Goal: Task Accomplishment & Management: Complete application form

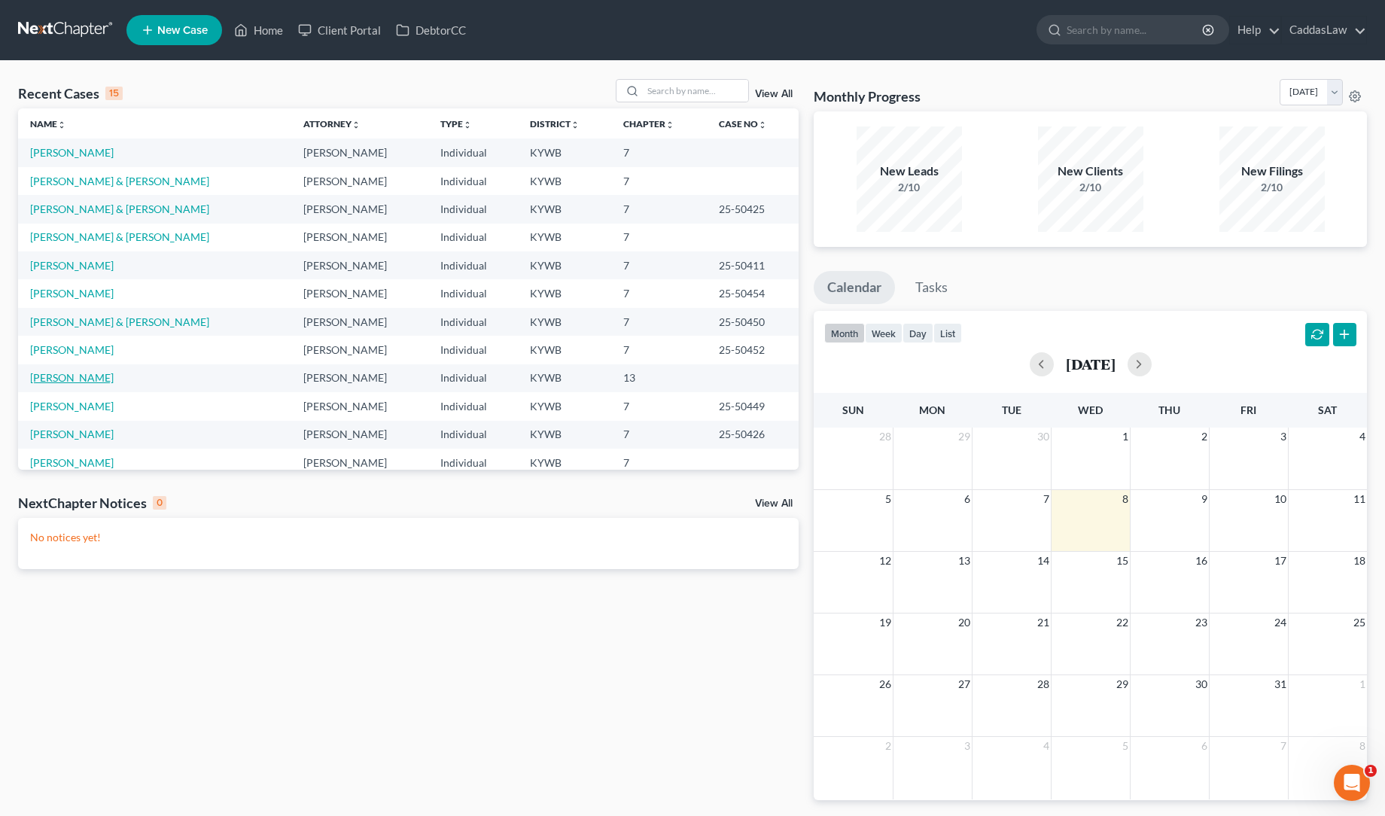
click at [50, 374] on link "[PERSON_NAME]" at bounding box center [72, 377] width 84 height 13
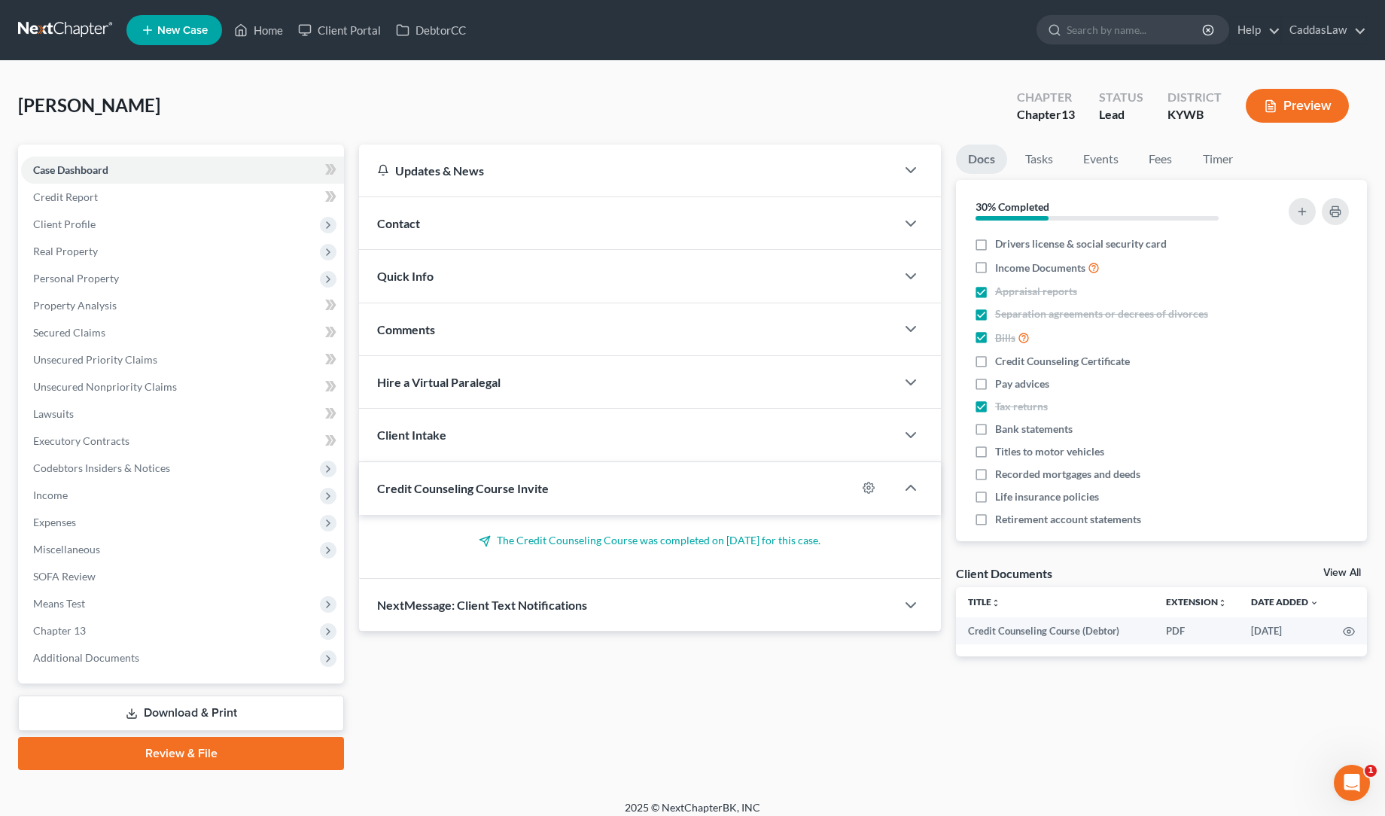
click at [1282, 107] on button "Preview" at bounding box center [1297, 106] width 103 height 34
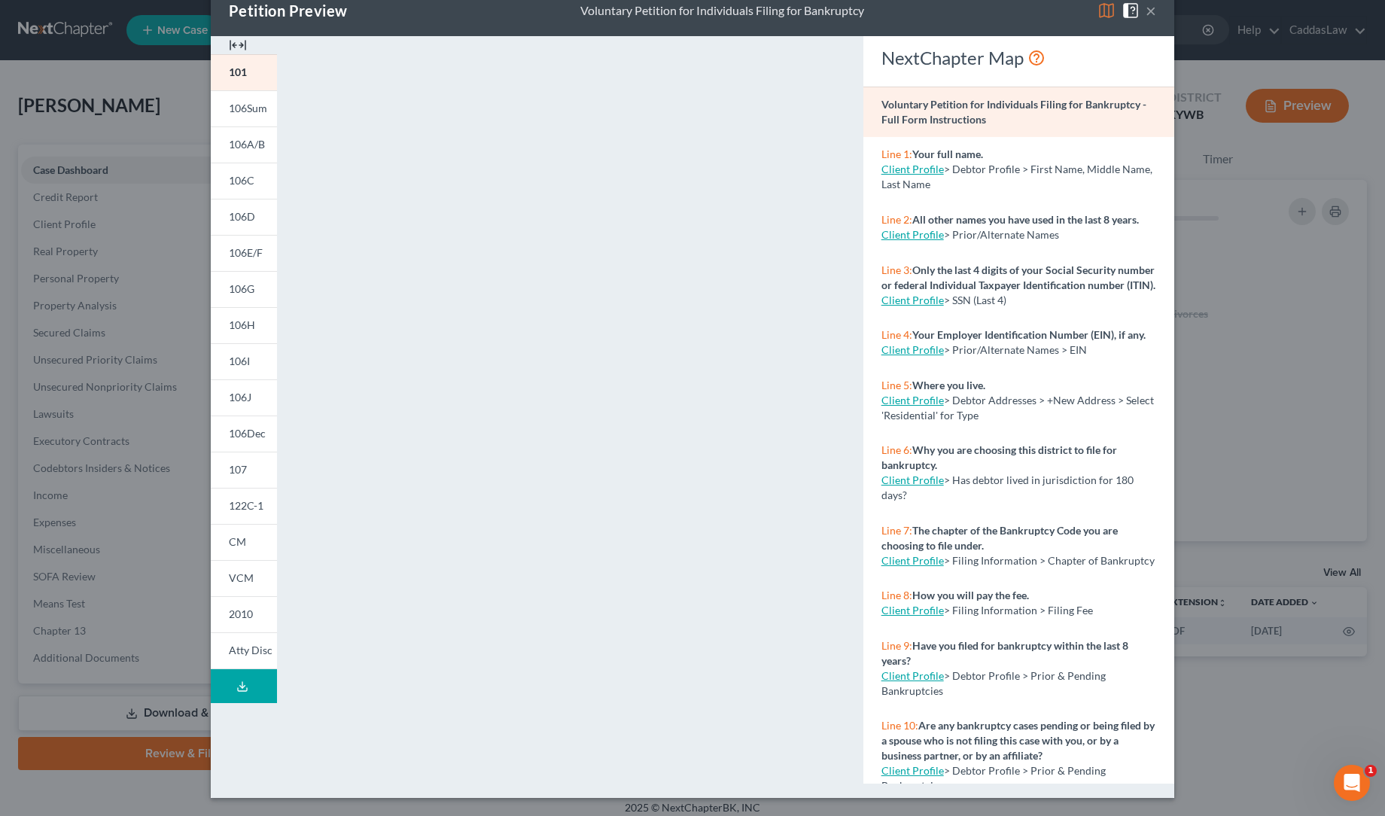
scroll to position [33, 0]
click at [248, 409] on link "106J" at bounding box center [244, 397] width 66 height 36
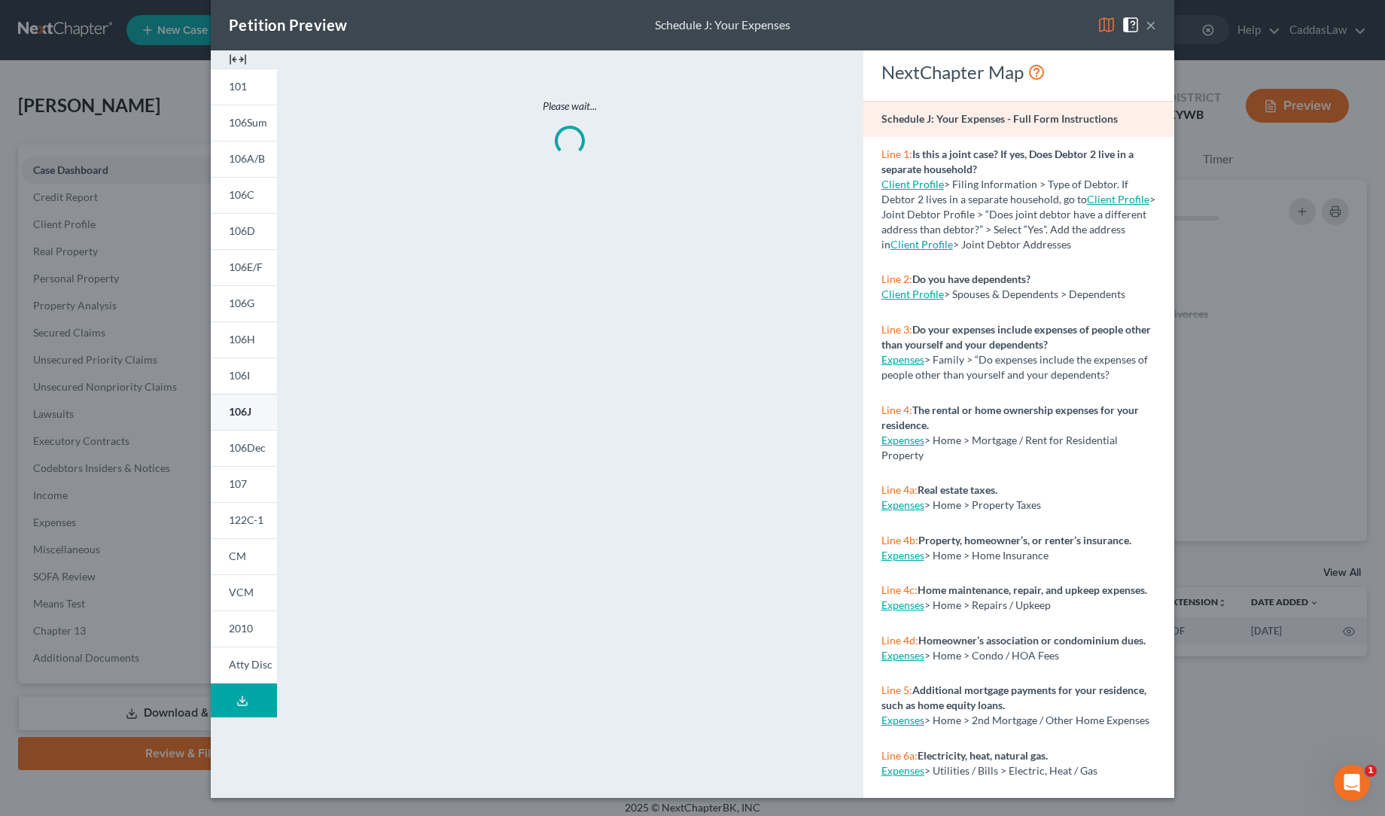
scroll to position [19, 0]
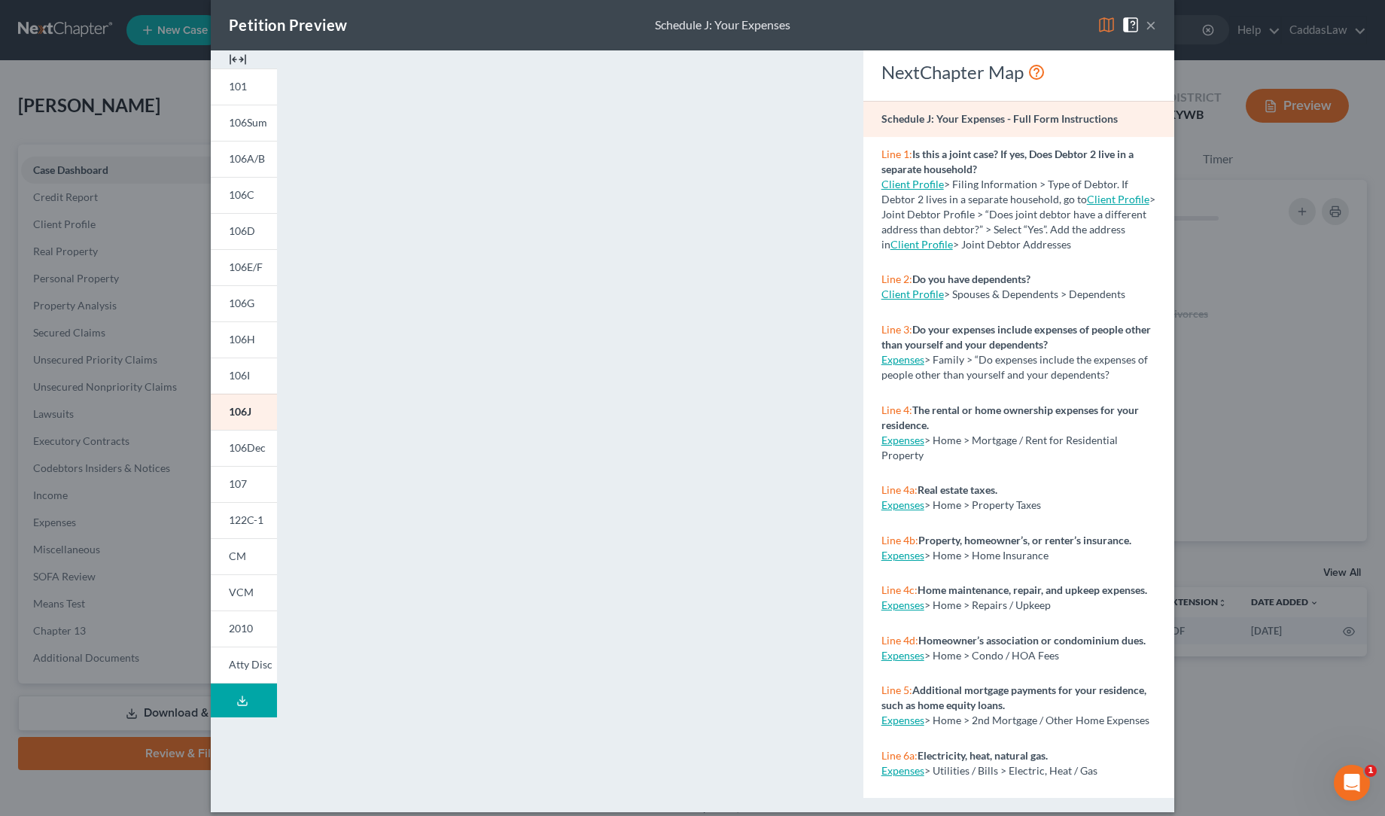
click at [1152, 27] on button "×" at bounding box center [1151, 25] width 11 height 18
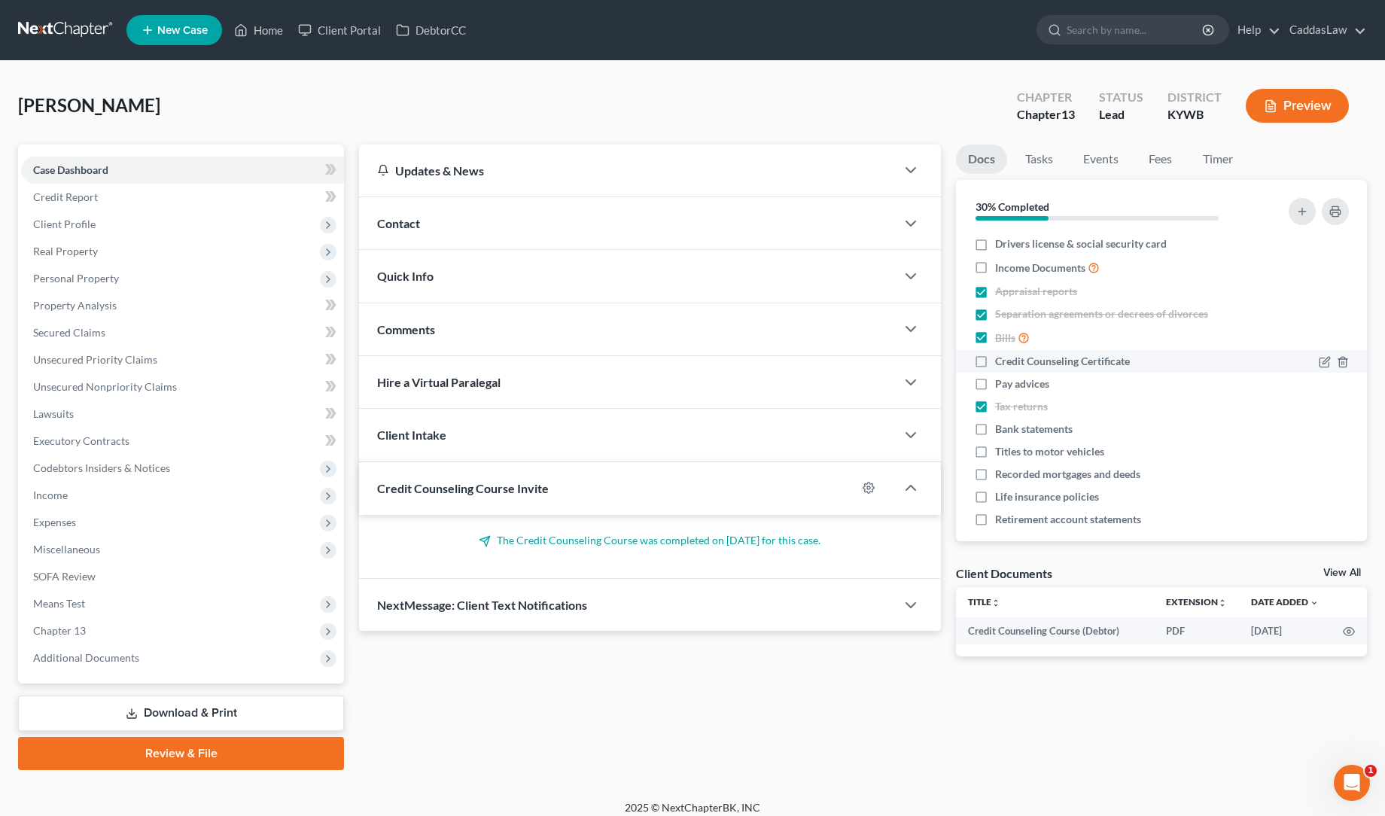
click at [995, 361] on label "Credit Counseling Certificate" at bounding box center [1062, 361] width 135 height 15
click at [1001, 361] on input "Credit Counseling Certificate" at bounding box center [1006, 359] width 10 height 10
checkbox input "true"
click at [995, 265] on label "Income Documents" at bounding box center [1047, 267] width 105 height 17
click at [1001, 265] on input "Income Documents" at bounding box center [1006, 264] width 10 height 10
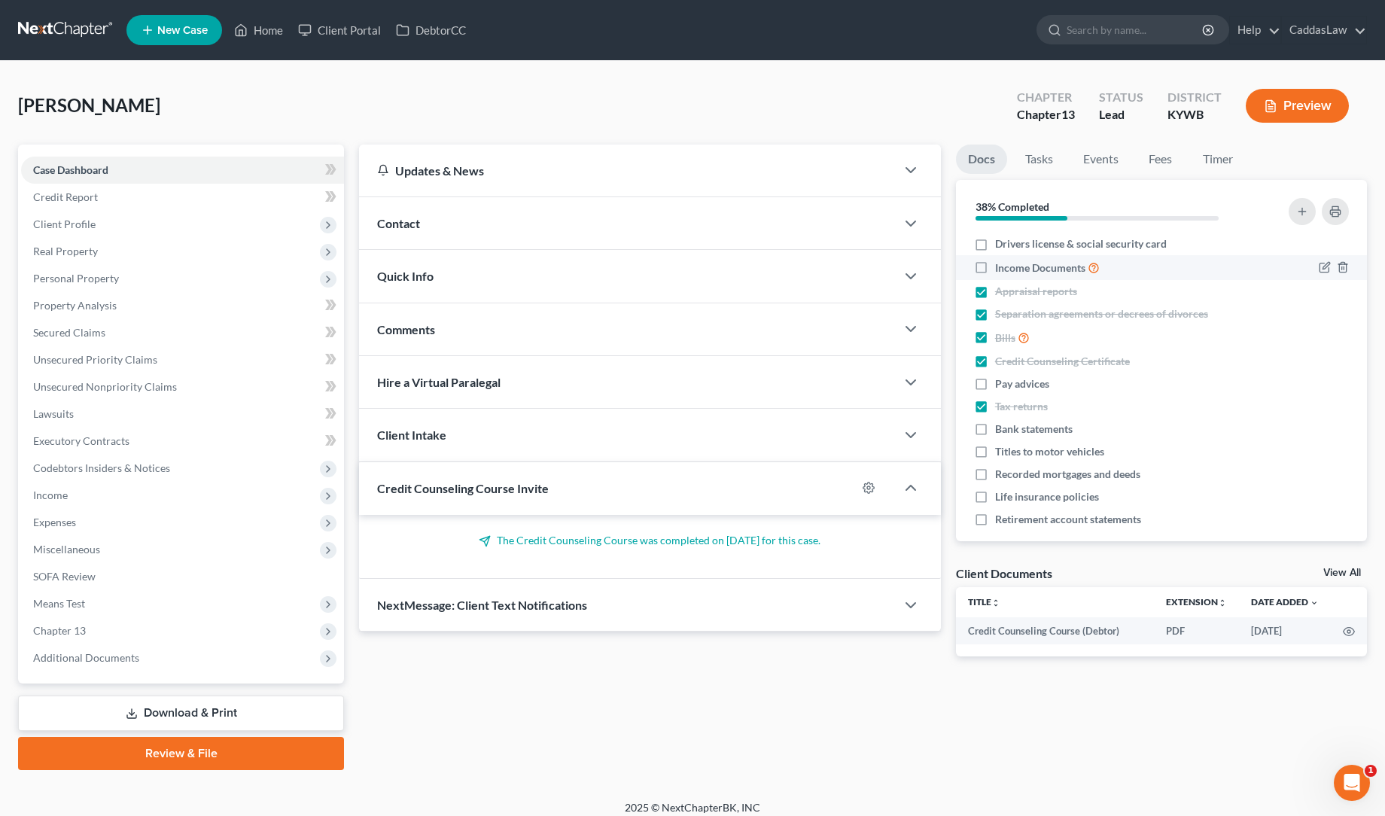
checkbox input "true"
click at [995, 242] on label "Drivers license & social security card" at bounding box center [1081, 243] width 172 height 15
click at [1001, 242] on input "Drivers license & social security card" at bounding box center [1006, 241] width 10 height 10
checkbox input "true"
click at [995, 383] on label "Pay advices" at bounding box center [1022, 383] width 54 height 15
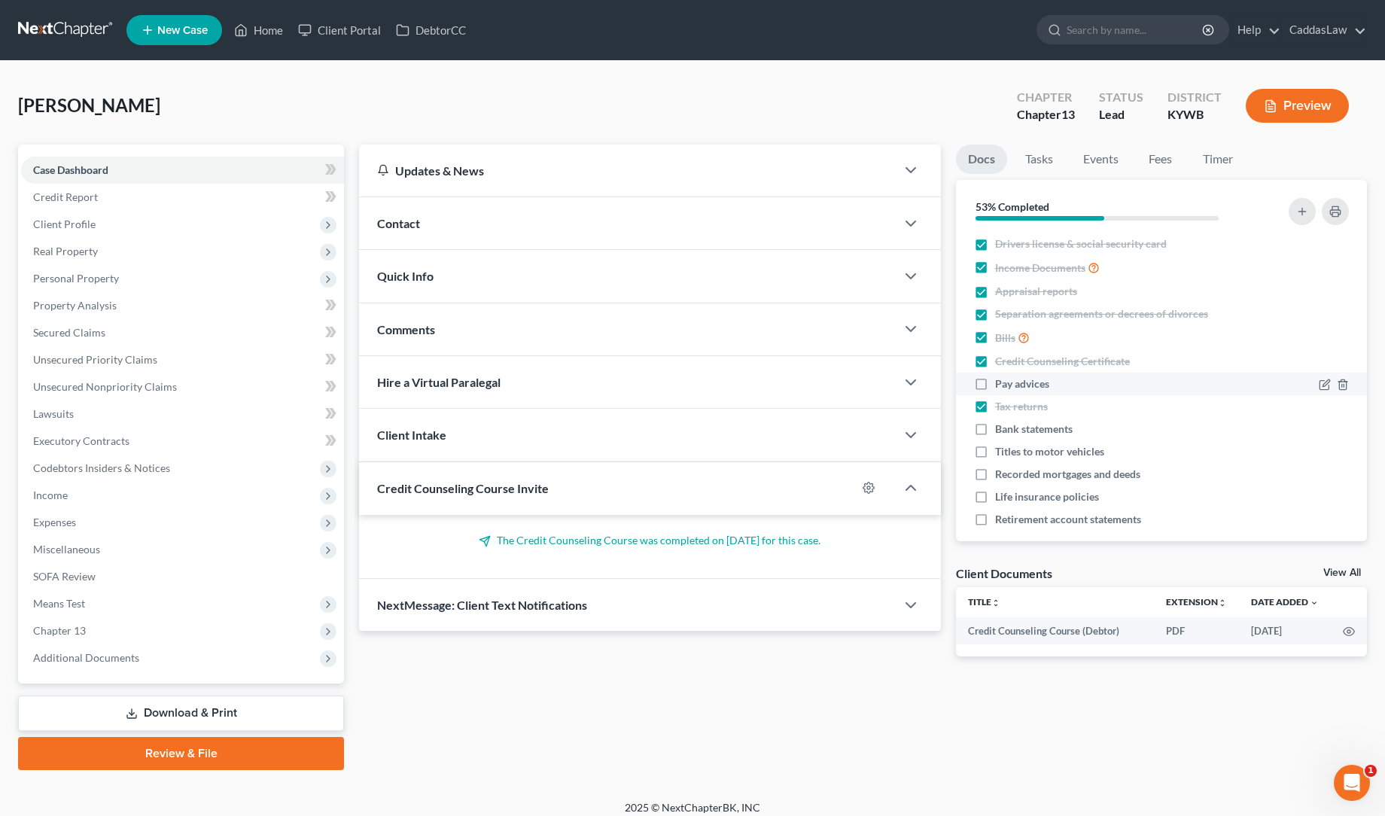
click at [1001, 383] on input "Pay advices" at bounding box center [1006, 381] width 10 height 10
checkbox input "true"
click at [995, 428] on label "Bank statements" at bounding box center [1034, 429] width 78 height 15
click at [1001, 428] on input "Bank statements" at bounding box center [1006, 427] width 10 height 10
checkbox input "true"
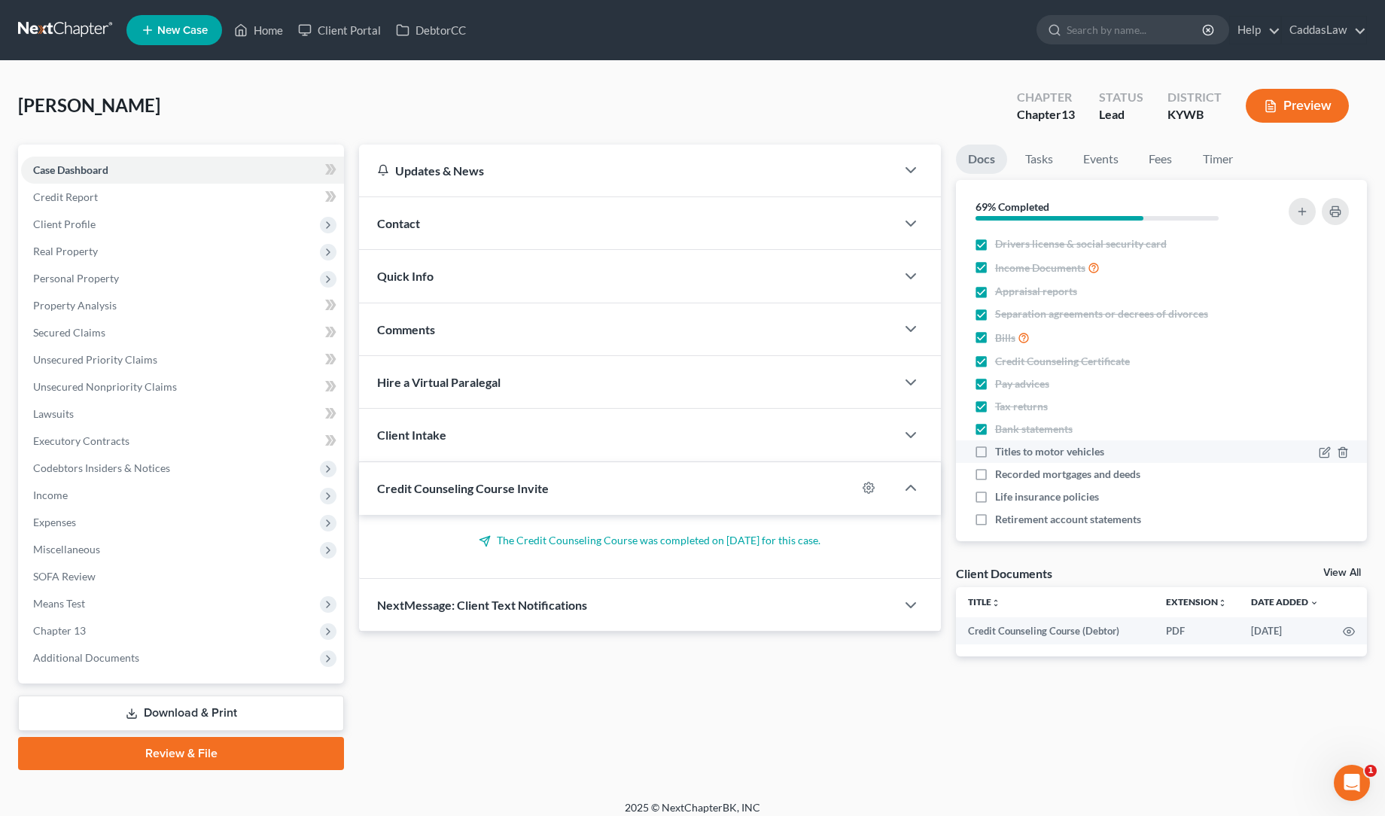
click at [995, 452] on label "Titles to motor vehicles" at bounding box center [1049, 451] width 109 height 15
click at [1001, 452] on input "Titles to motor vehicles" at bounding box center [1006, 449] width 10 height 10
checkbox input "true"
click at [995, 245] on label "Drivers license & social security card" at bounding box center [1081, 243] width 172 height 15
click at [1001, 245] on input "Drivers license & social security card" at bounding box center [1006, 241] width 10 height 10
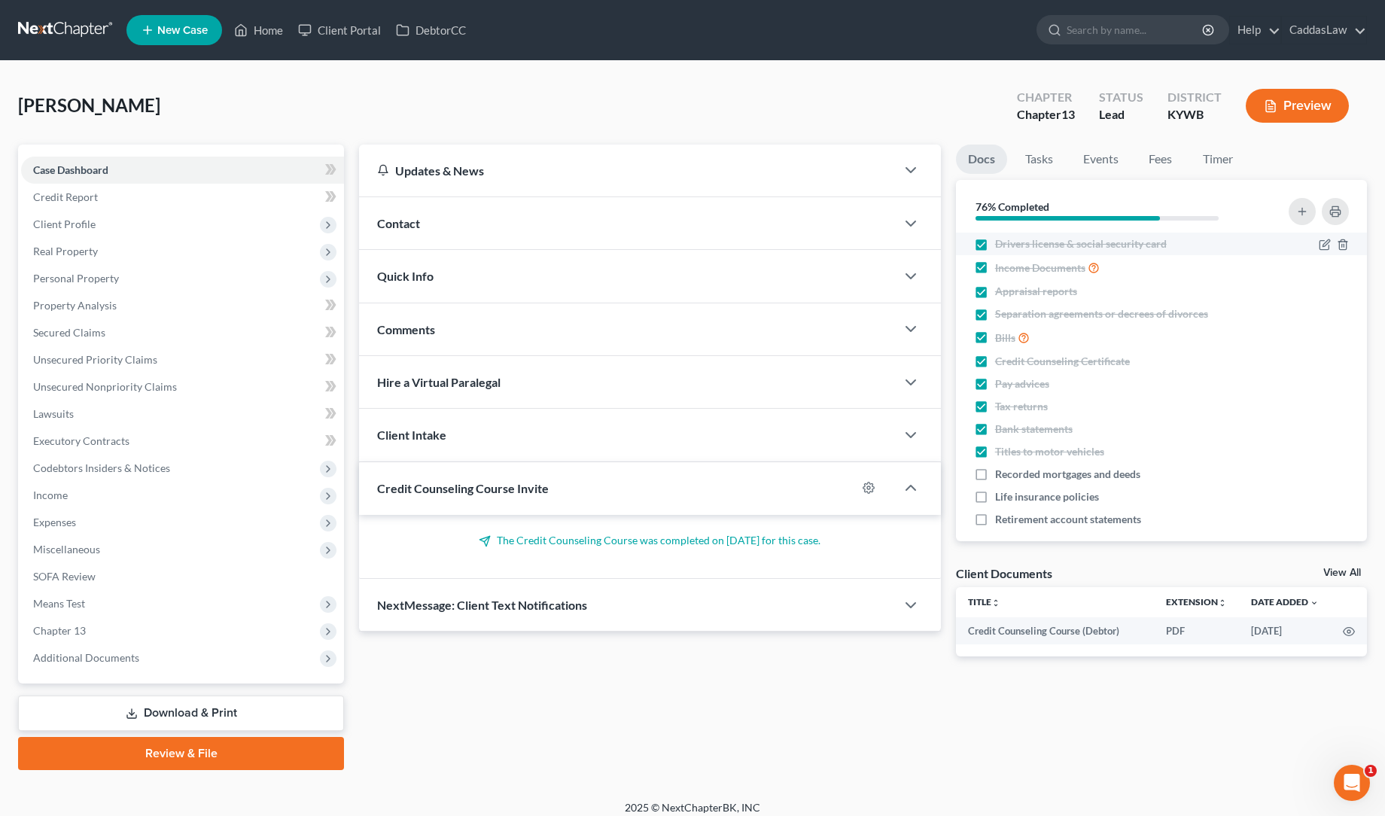
checkbox input "false"
click at [85, 525] on span "Expenses" at bounding box center [182, 522] width 323 height 27
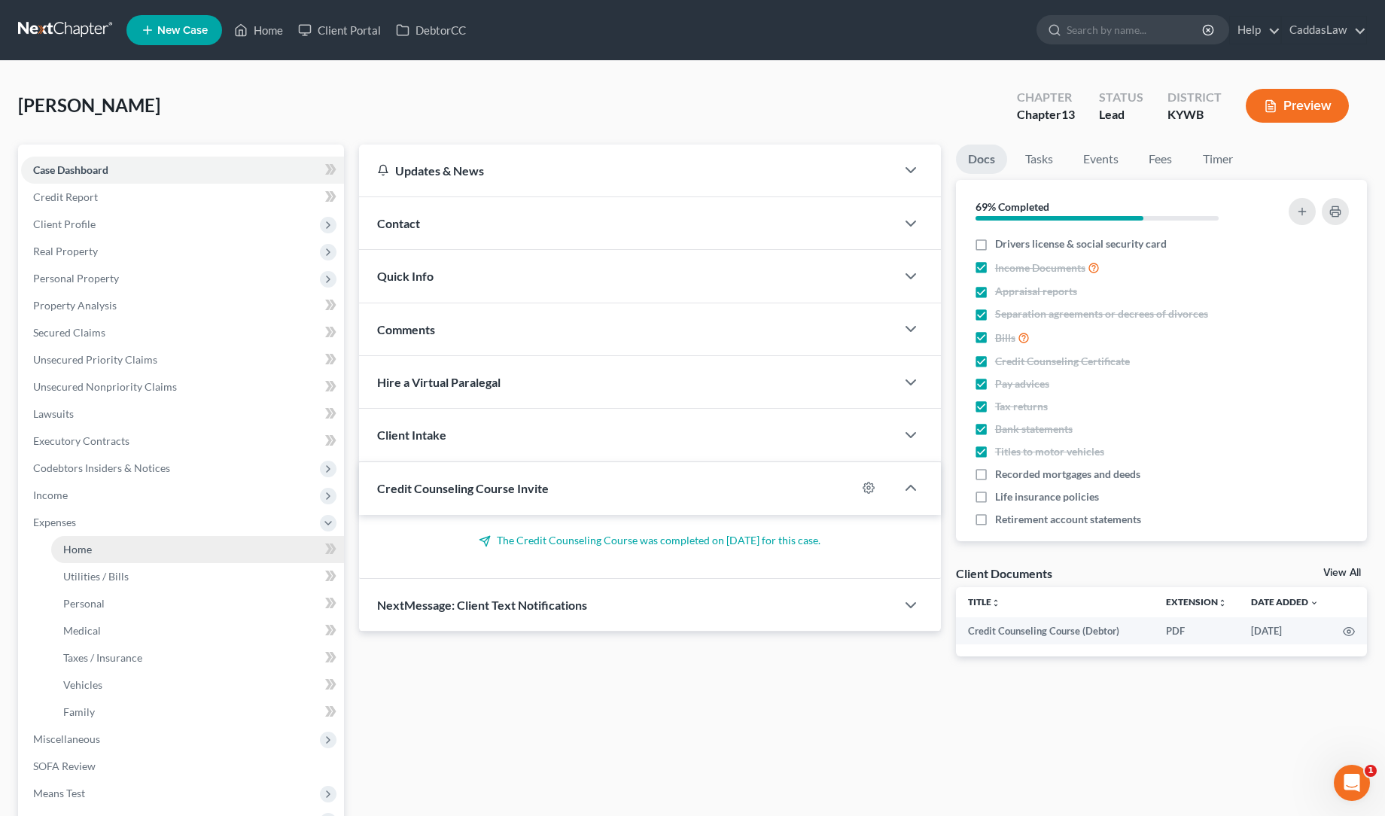
click at [87, 546] on span "Home" at bounding box center [77, 549] width 29 height 13
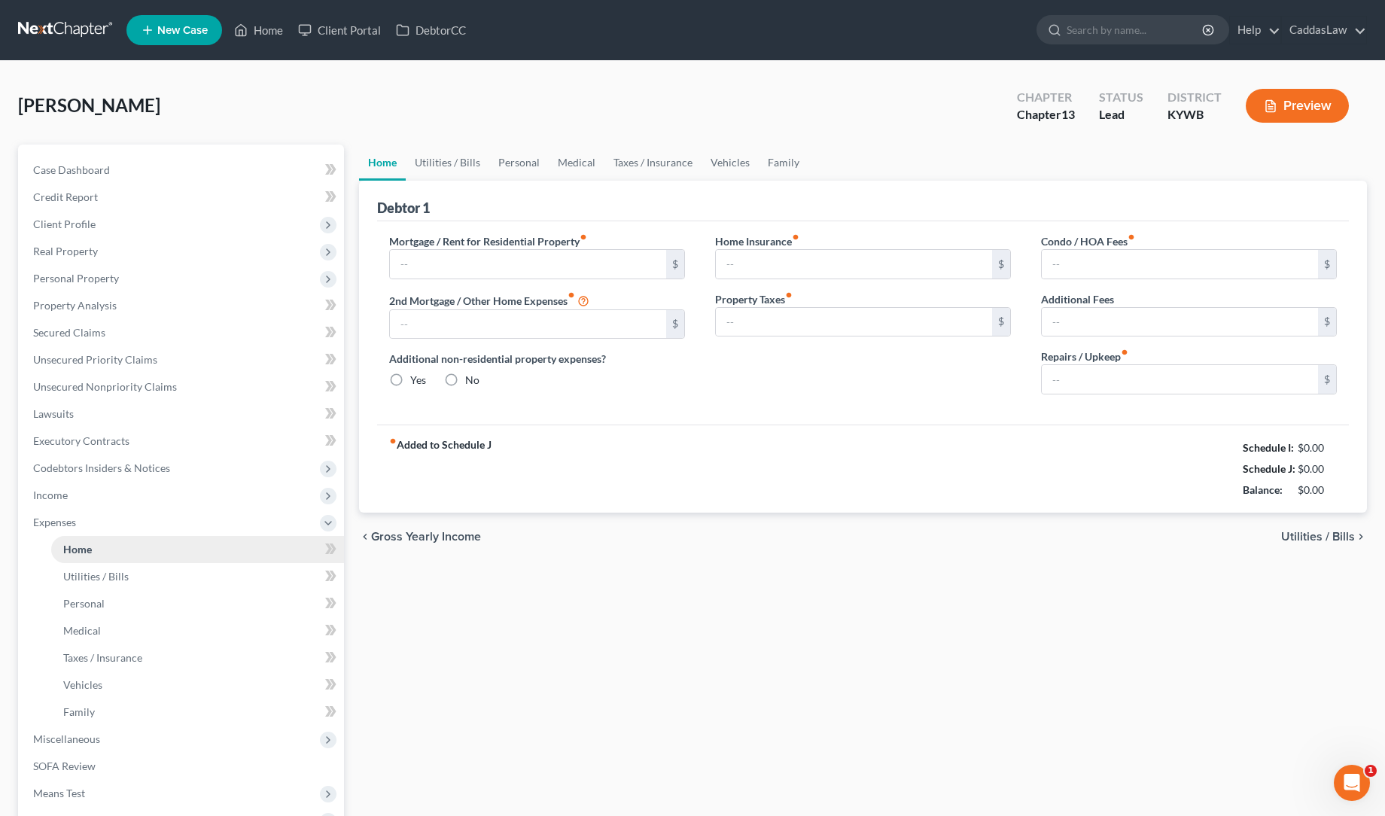
type input "586.00"
type input "0.00"
radio input "true"
type input "80.00"
type input "0.00"
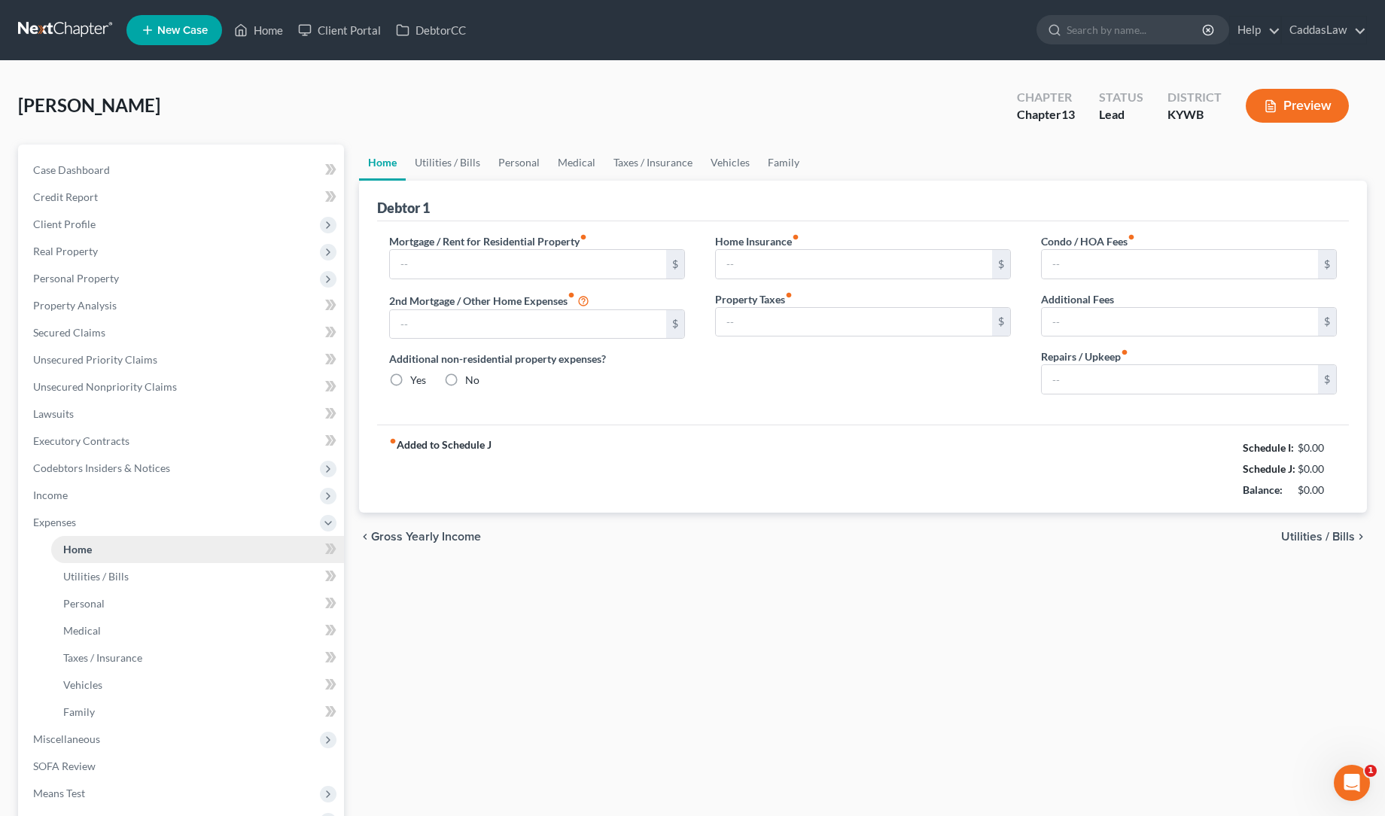
type input "0.00"
type input "130.00"
click at [75, 495] on span "Income" at bounding box center [182, 495] width 323 height 27
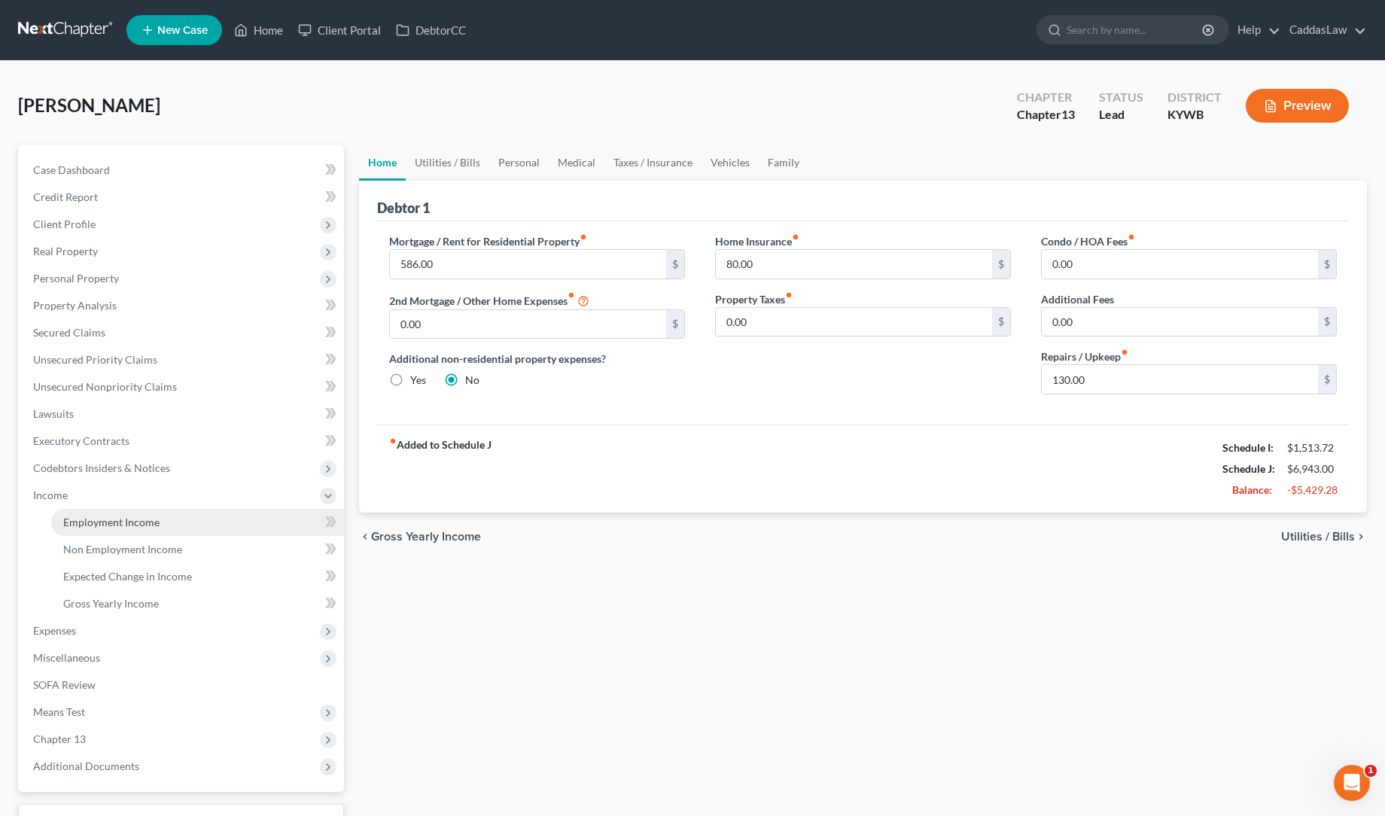
click at [87, 527] on span "Employment Income" at bounding box center [111, 522] width 96 height 13
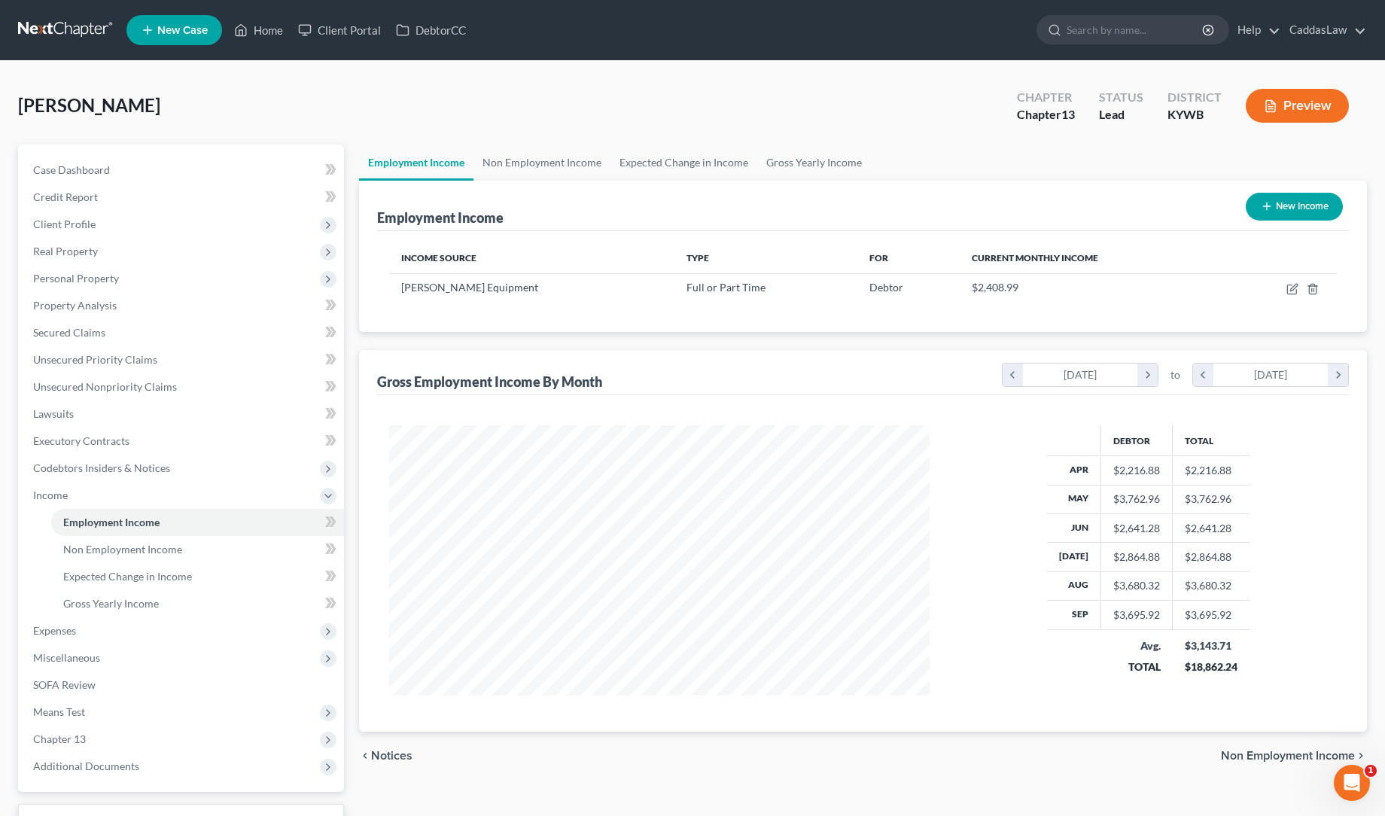
scroll to position [270, 571]
click at [214, 630] on span "Expenses" at bounding box center [182, 630] width 323 height 27
click at [1320, 112] on button "Preview" at bounding box center [1297, 106] width 103 height 34
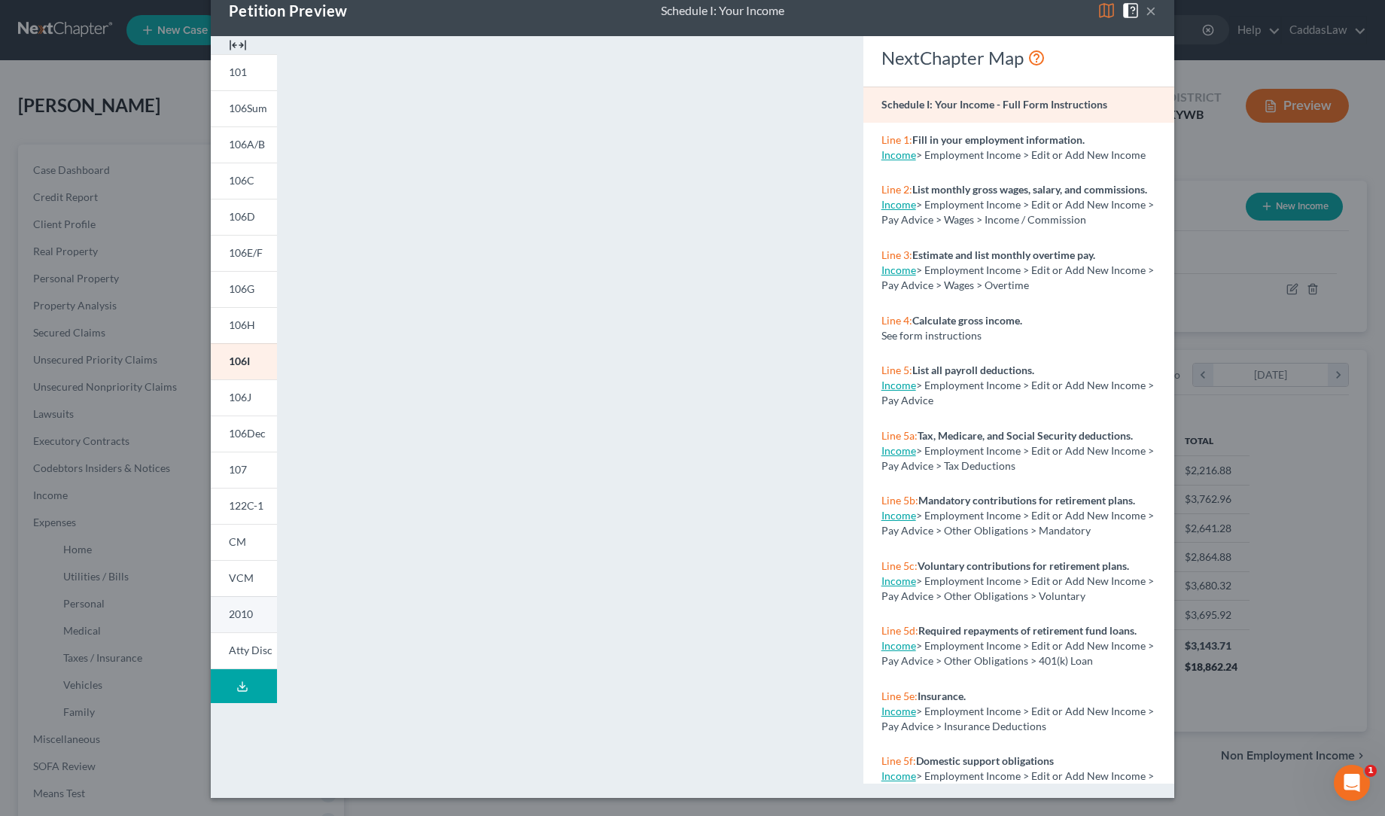
scroll to position [33, 0]
click at [259, 400] on link "106J" at bounding box center [244, 397] width 66 height 36
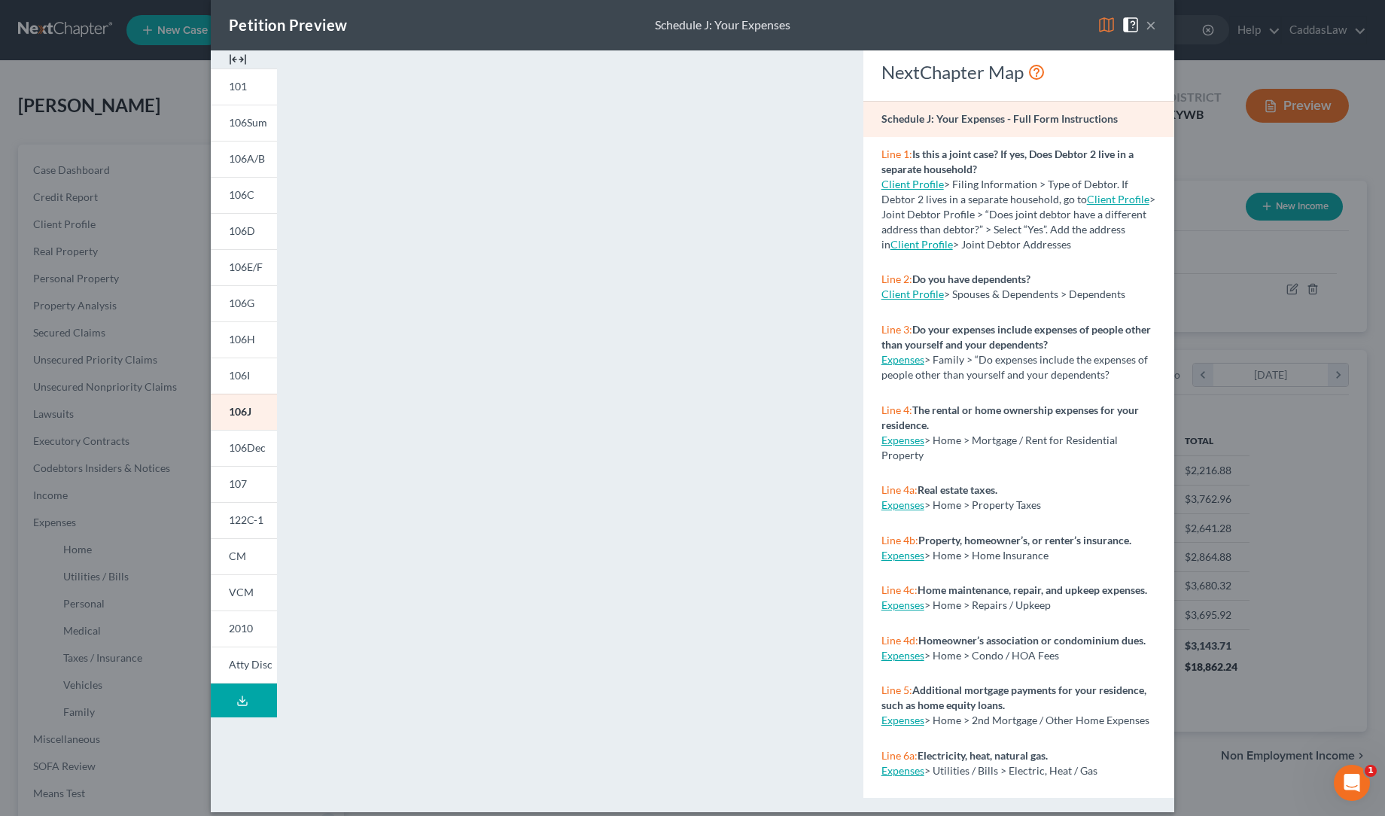
click at [1147, 27] on button "×" at bounding box center [1151, 25] width 11 height 18
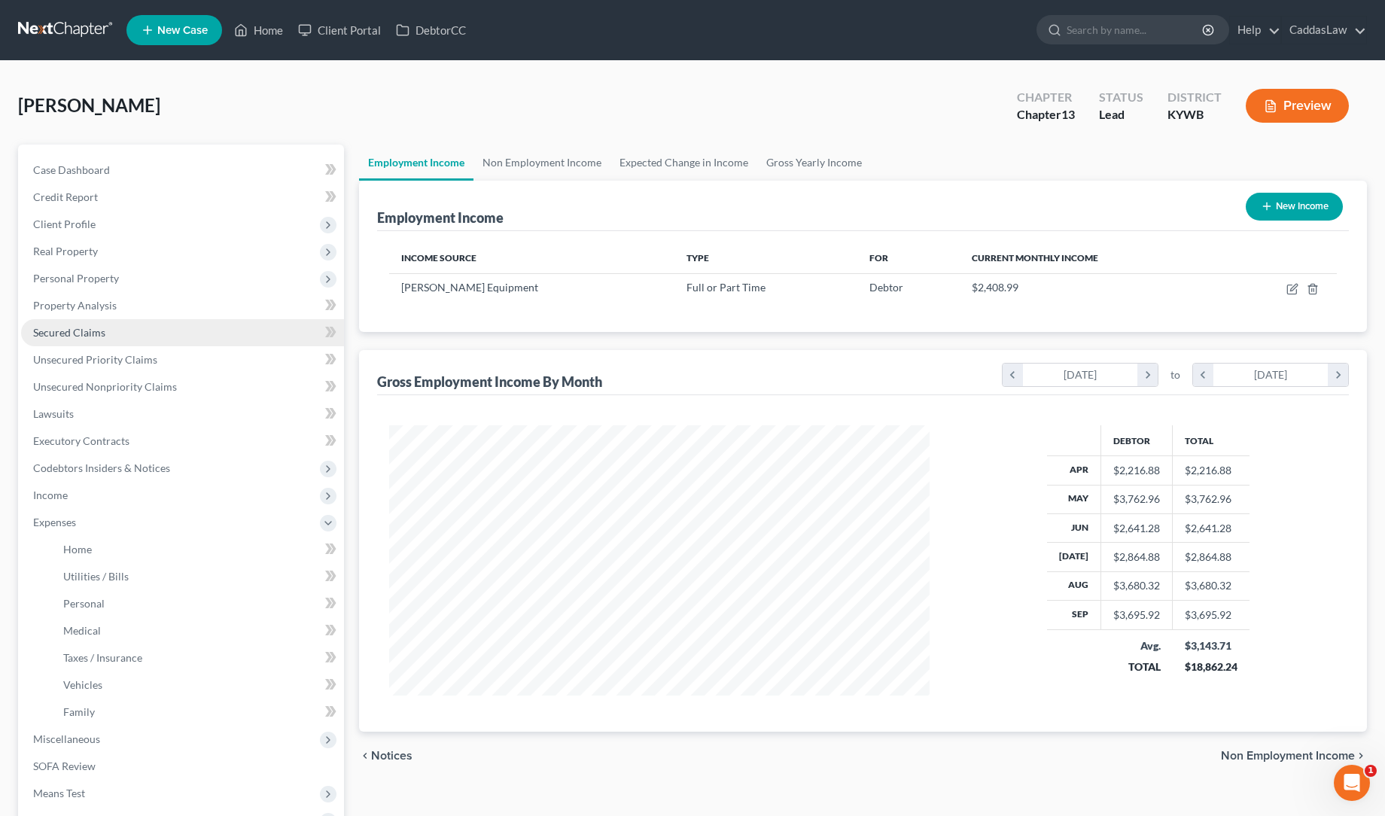
scroll to position [0, 0]
